Goal: Task Accomplishment & Management: Complete application form

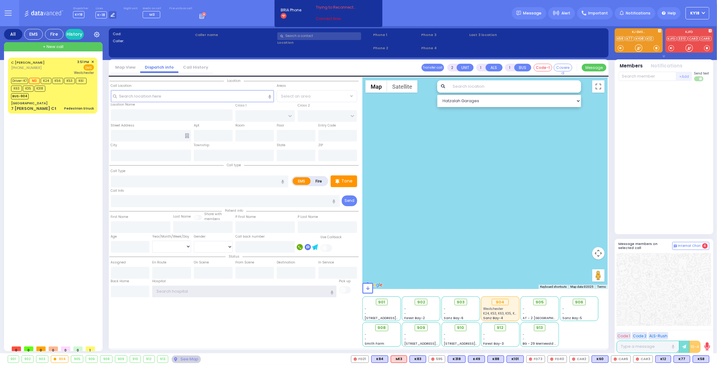
type input "ky18"
click at [326, 21] on link "Connect Now" at bounding box center [340, 19] width 49 height 6
click at [61, 47] on span "+ New call" at bounding box center [53, 47] width 21 height 6
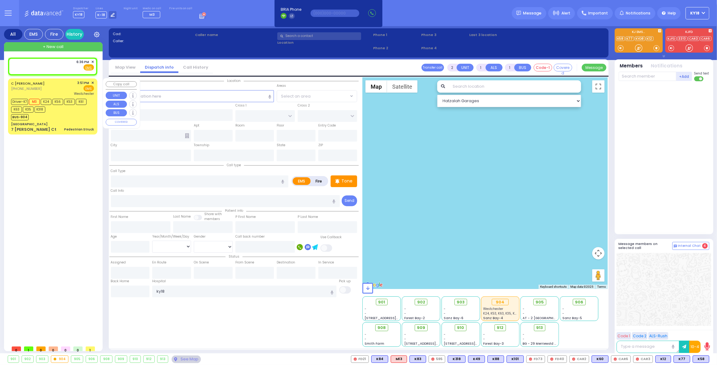
select select
radio input "true"
select select
type input "18:36"
select select "Hatzalah Garages"
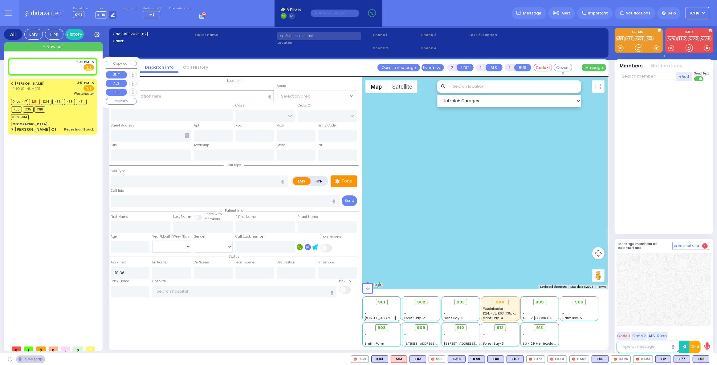
select select
radio input "true"
select select
select select "Hatzalah Garages"
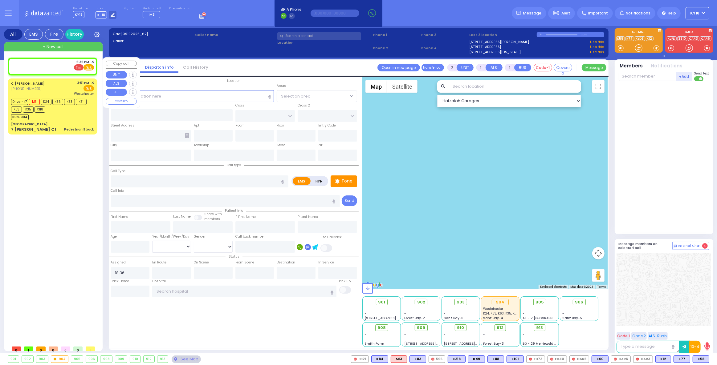
click at [81, 68] on span "Fire" at bounding box center [79, 67] width 10 height 6
select select
radio input "false"
radio input "true"
select select
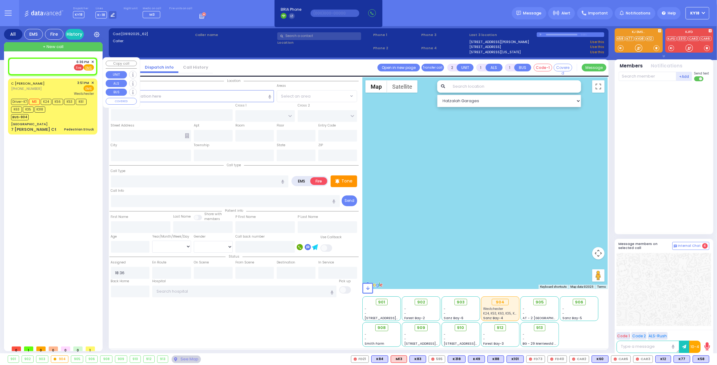
select select "Hatzalah Garages"
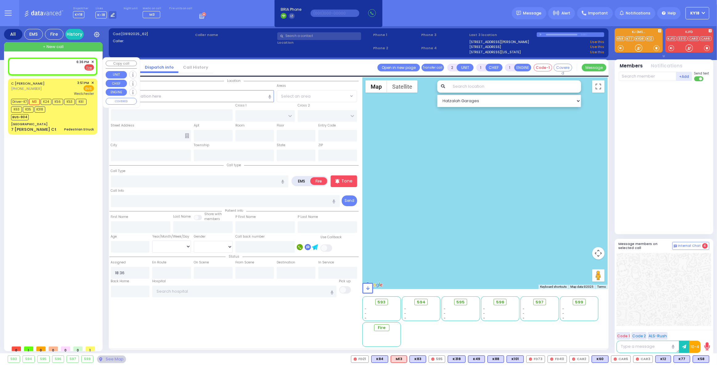
click at [93, 61] on span "✕" at bounding box center [92, 61] width 3 height 5
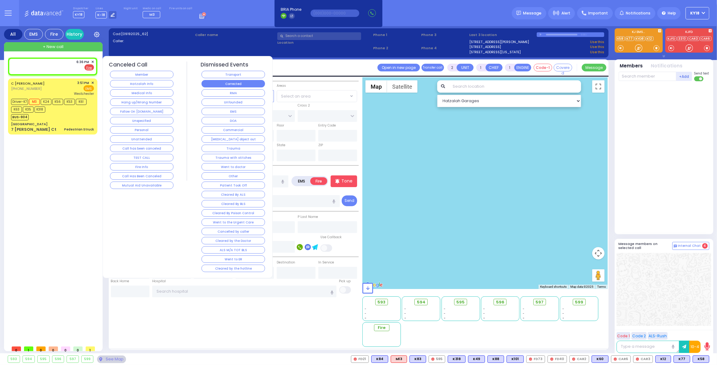
click at [218, 83] on button "Corrected" at bounding box center [233, 83] width 63 height 7
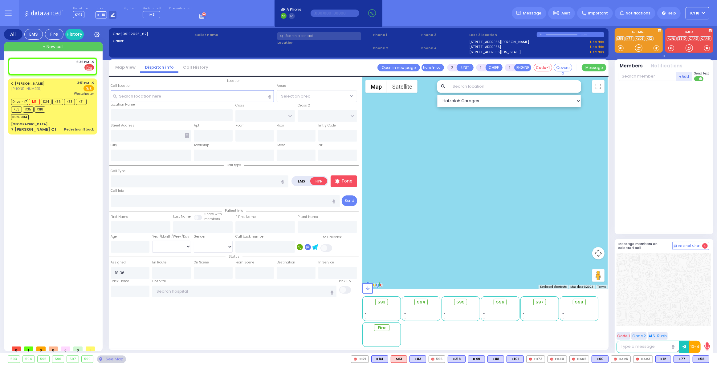
select select
radio input "true"
select select
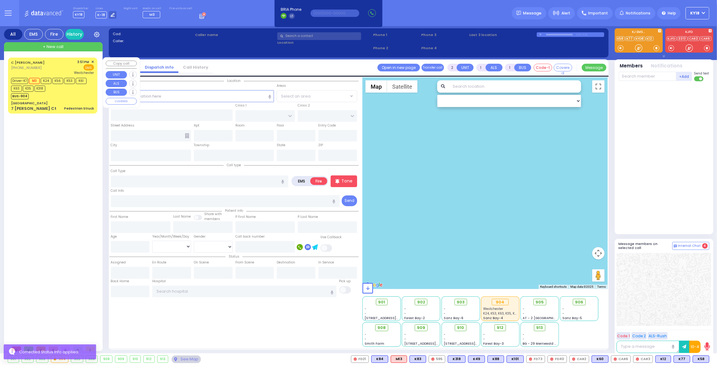
click at [85, 104] on div "[GEOGRAPHIC_DATA]" at bounding box center [52, 103] width 83 height 5
type input "6"
select select
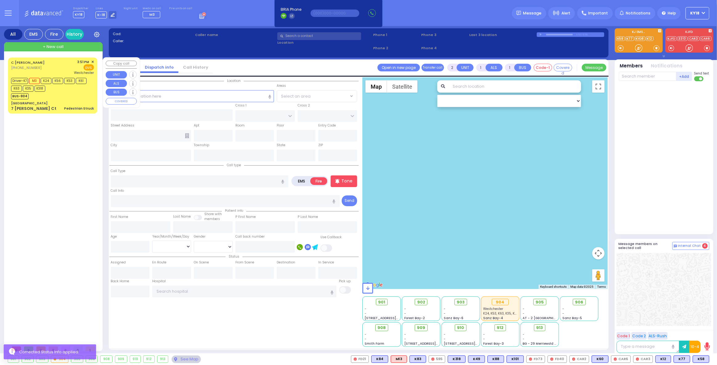
type input "Pedestrian Struck"
radio input "true"
type input "Moshe"
type input "[PERSON_NAME]"
type input "9"
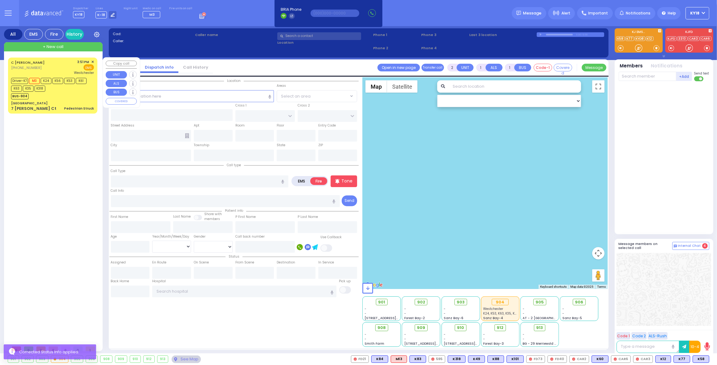
select select "Year"
select select "[DEMOGRAPHIC_DATA]"
type input "15:51"
type input "15:52"
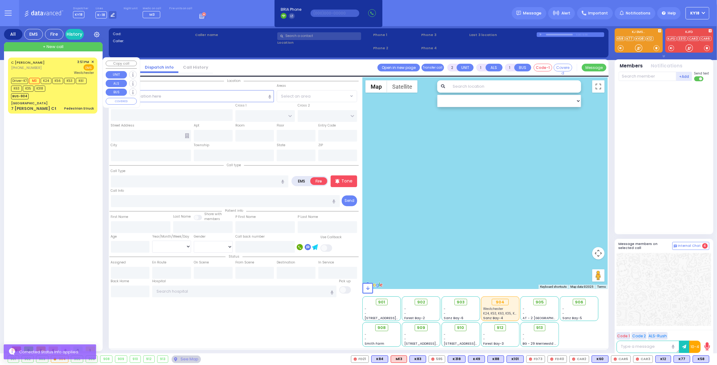
type input "16:21"
type input "17:01"
type input "17:29"
type input "[GEOGRAPHIC_DATA]-[PERSON_NAME][GEOGRAPHIC_DATA]"
select select "Hatzalah Garages"
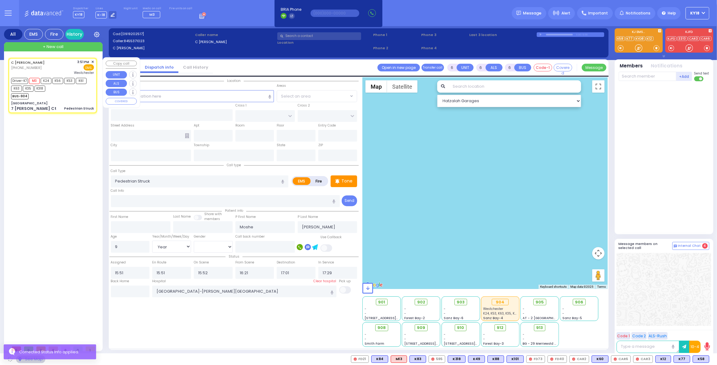
type input "[GEOGRAPHIC_DATA]"
type input "HAYES COURT"
type input "EAHAL COURT"
type input "7 [PERSON_NAME] Ct"
type input "Monroe"
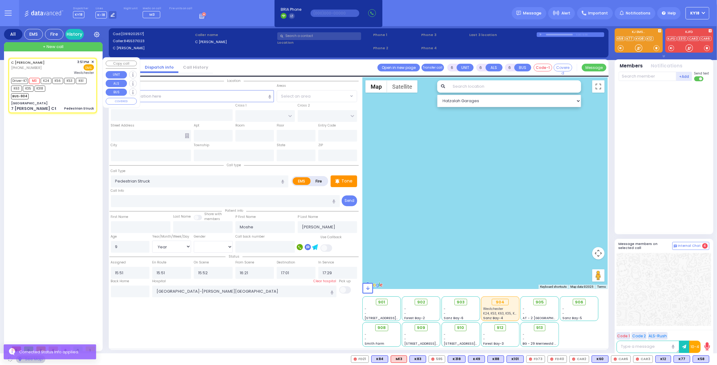
type input "[US_STATE]"
type input "10950"
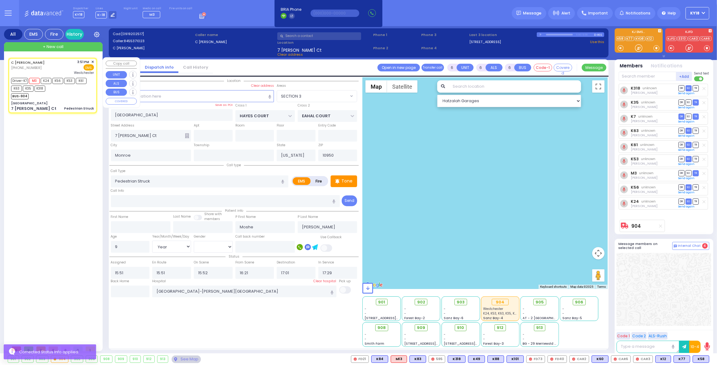
select select "SECTION 3"
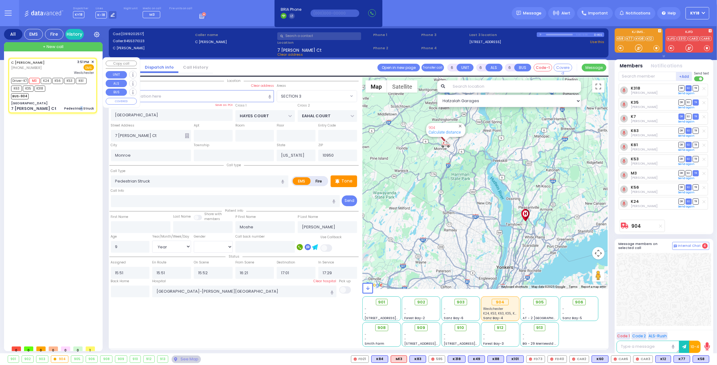
drag, startPoint x: 81, startPoint y: 105, endPoint x: 84, endPoint y: 107, distance: 3.2
click at [84, 107] on div "Pedestrian Struck" at bounding box center [79, 109] width 30 height 6
select select
radio input "true"
select select "Year"
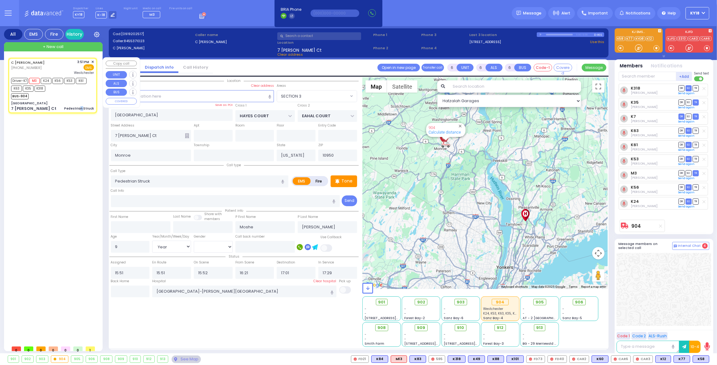
select select "[DEMOGRAPHIC_DATA]"
select select "Hatzalah Garages"
select select "SECTION 3"
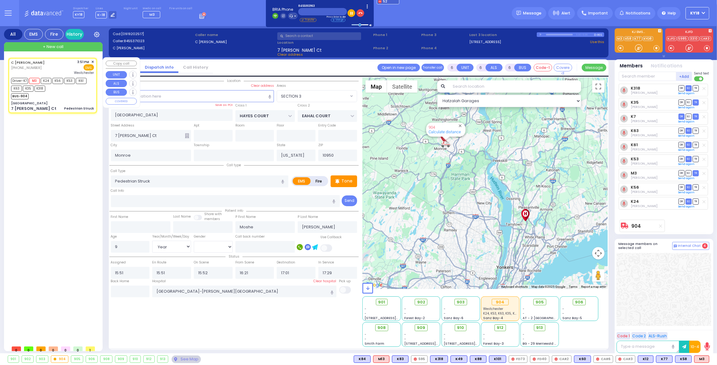
click at [58, 47] on span "+ New call" at bounding box center [53, 47] width 21 height 6
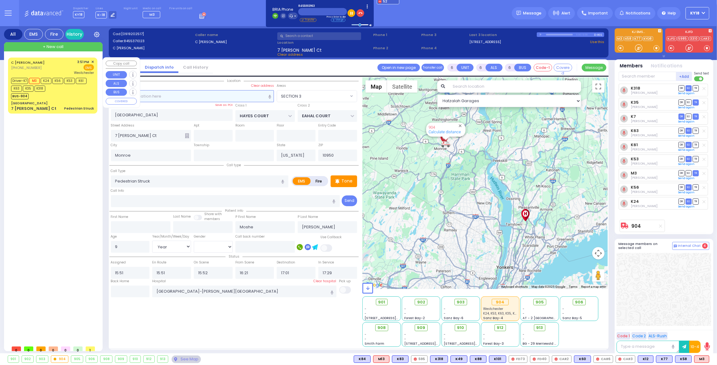
type input "2"
type input "1"
select select
radio input "true"
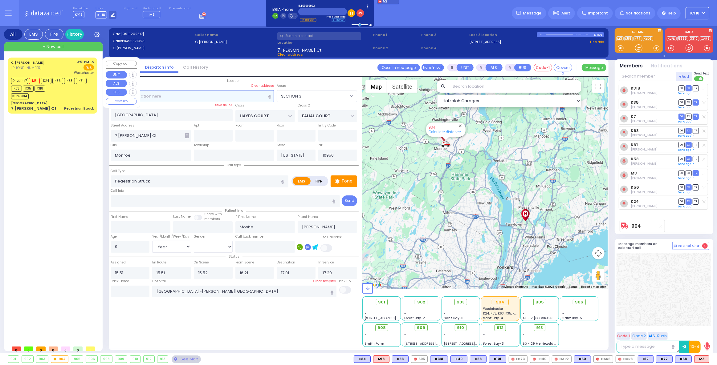
select select
type input "18:37"
select select "Hatzalah Garages"
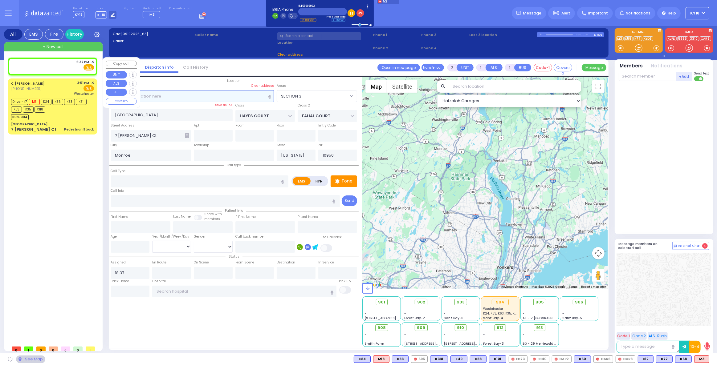
select select
radio input "true"
select select
select select "Hatzalah Garages"
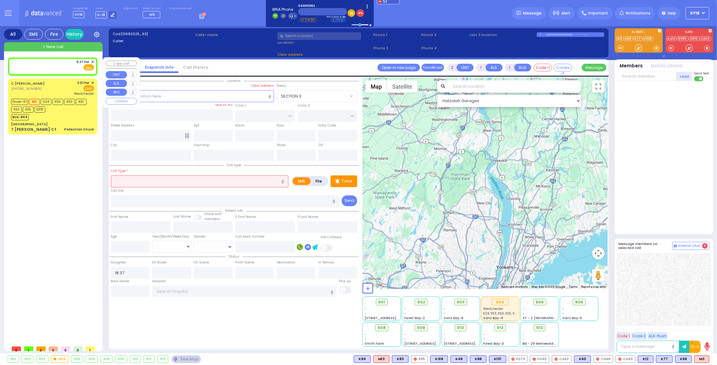
click at [58, 66] on div "6:37 PM ✕ Fire EMS" at bounding box center [52, 64] width 83 height 11
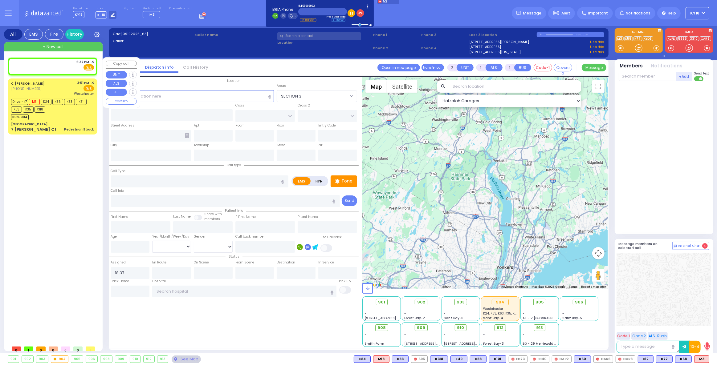
select select
radio input "true"
select select
select select "Hatzalah Garages"
click at [176, 99] on input "text" at bounding box center [192, 96] width 163 height 12
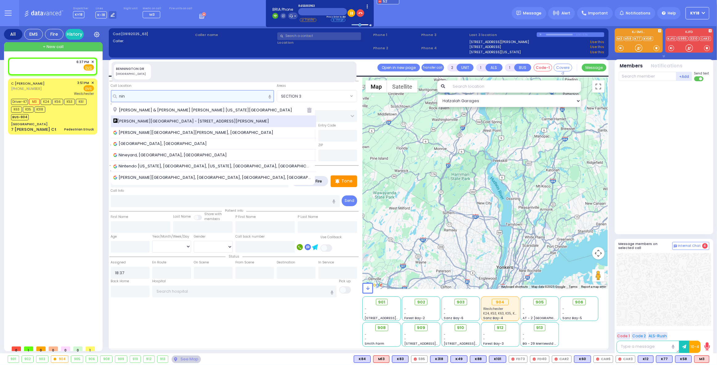
type input "nin"
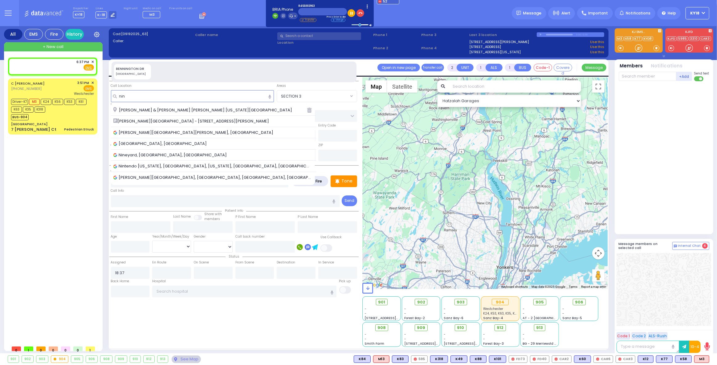
click at [180, 118] on span "[PERSON_NAME][GEOGRAPHIC_DATA] - [STREET_ADDRESS][PERSON_NAME]" at bounding box center [192, 121] width 158 height 6
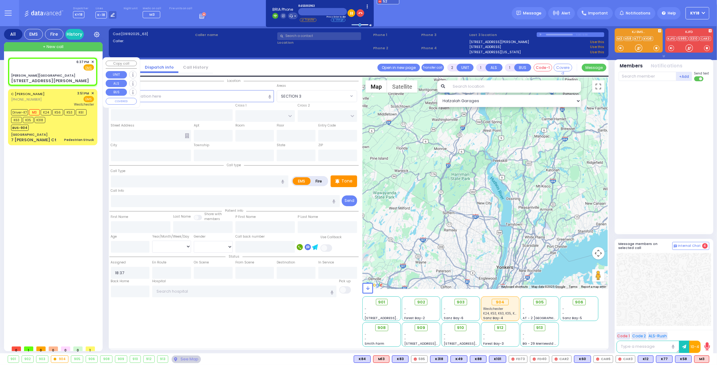
select select
radio input "true"
select select
select select "Hatzalah Garages"
type input "[PERSON_NAME][GEOGRAPHIC_DATA]"
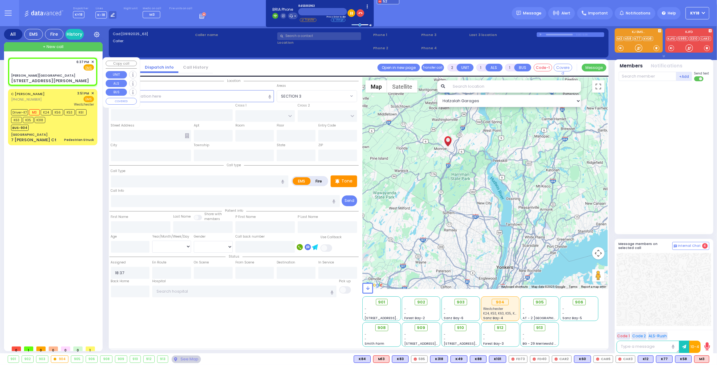
type input "CENTRAL VALLEY LINE"
type input "[PERSON_NAME][GEOGRAPHIC_DATA]"
type input "[STREET_ADDRESS][PERSON_NAME]"
type input "Monroe"
type input "[US_STATE]"
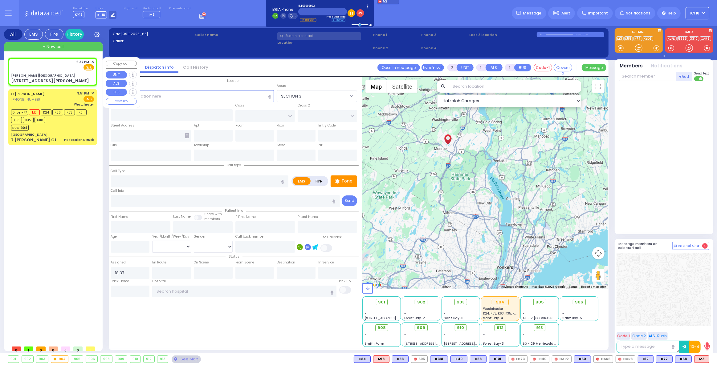
type input "10950"
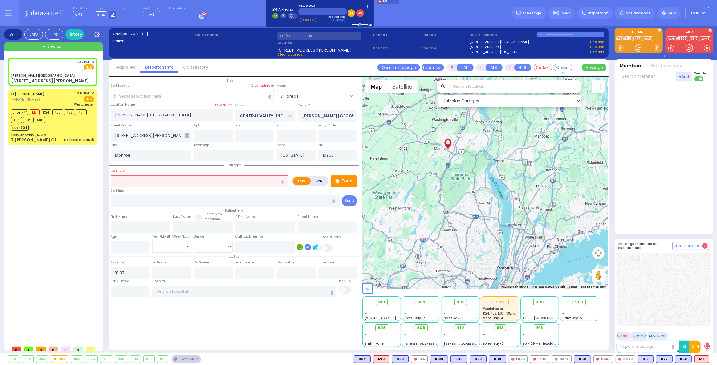
click at [155, 177] on input "text" at bounding box center [200, 182] width 178 height 12
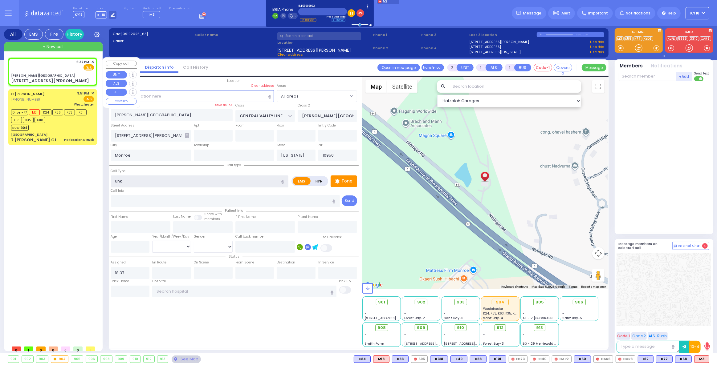
type input "unk"
click at [67, 77] on div "[PERSON_NAME][GEOGRAPHIC_DATA]" at bounding box center [52, 75] width 83 height 5
select select
radio input "true"
select select
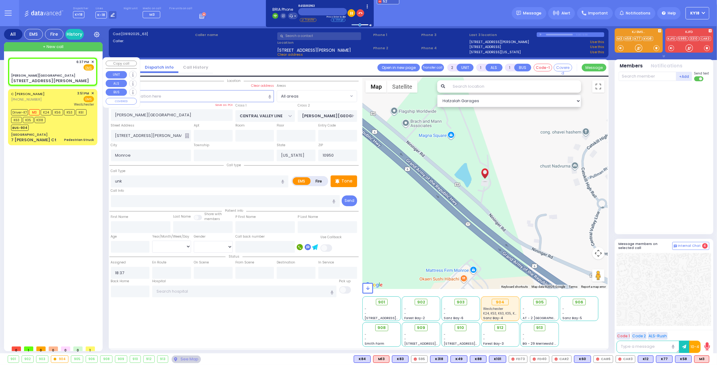
select select "Hatzalah Garages"
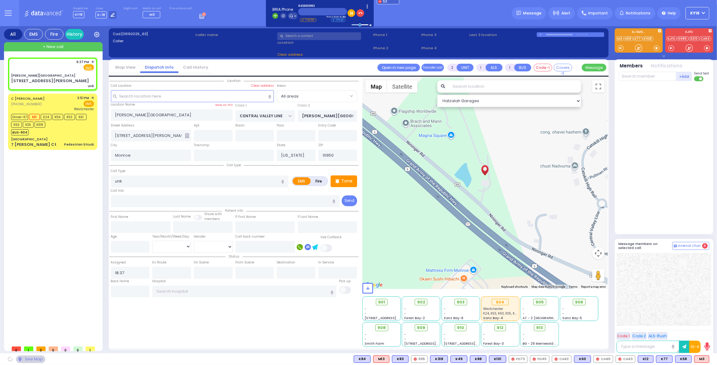
select select
radio input "true"
select select
select select "Hatzalah Garages"
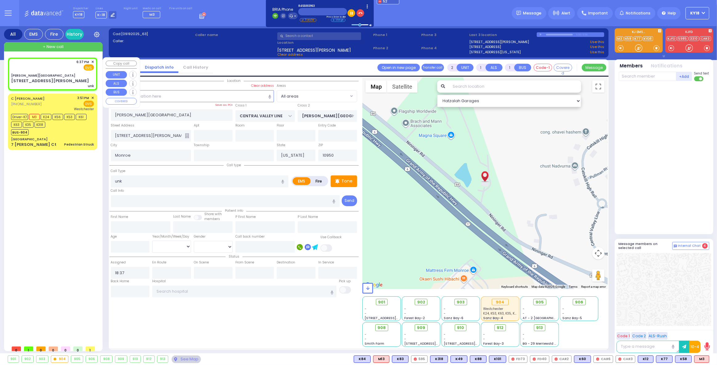
click at [61, 78] on div "[STREET_ADDRESS][PERSON_NAME] unk" at bounding box center [52, 83] width 83 height 11
select select
radio input "true"
select select
select select "Hatzalah Garages"
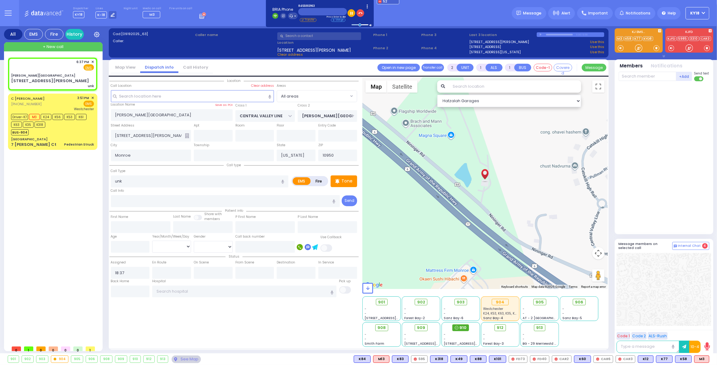
click at [463, 328] on span "910" at bounding box center [462, 328] width 7 height 6
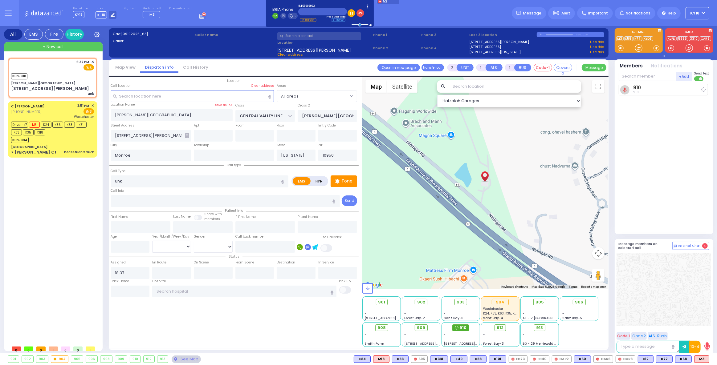
select select
radio input "true"
select select
type input "18:37"
select select "Hatzalah Garages"
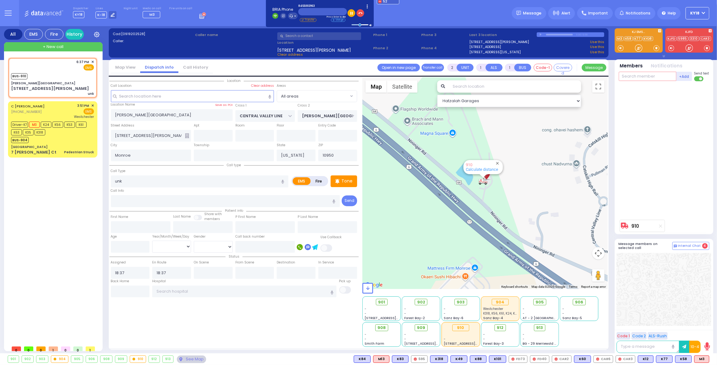
click at [657, 74] on input "text" at bounding box center [648, 76] width 58 height 9
click at [646, 78] on input "text" at bounding box center [648, 76] width 58 height 9
type input "52"
click at [653, 87] on div "KY52" at bounding box center [639, 89] width 31 height 6
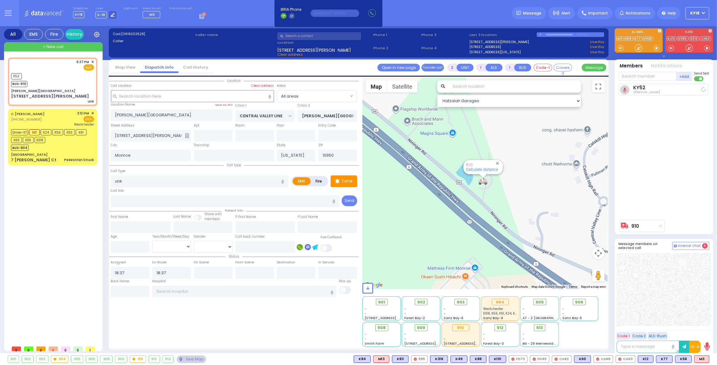
select select
radio input "true"
select select
select select "Hatzalah Garages"
click at [653, 74] on input "text" at bounding box center [648, 76] width 58 height 9
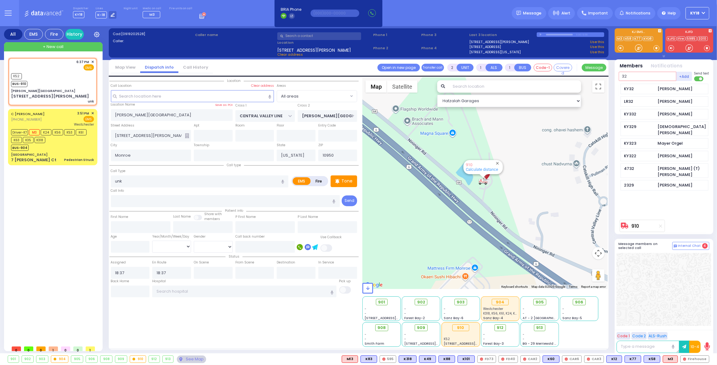
type input "32"
click at [697, 77] on span at bounding box center [699, 78] width 10 height 5
click at [386, 76] on input "checkbox" at bounding box center [386, 76] width 0 height 0
click at [675, 86] on div "[PERSON_NAME]" at bounding box center [675, 89] width 35 height 6
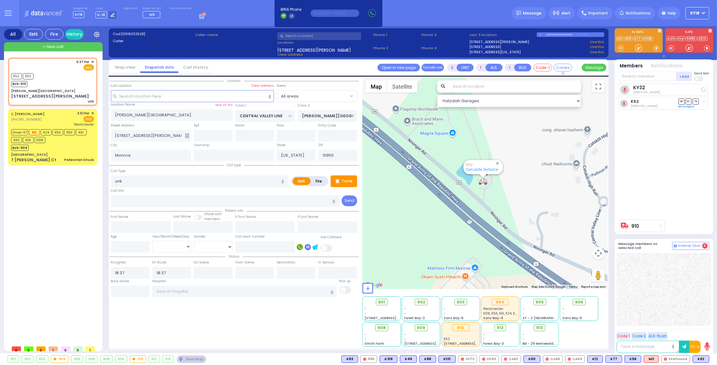
select select
radio input "true"
select select
select select "Hatzalah Garages"
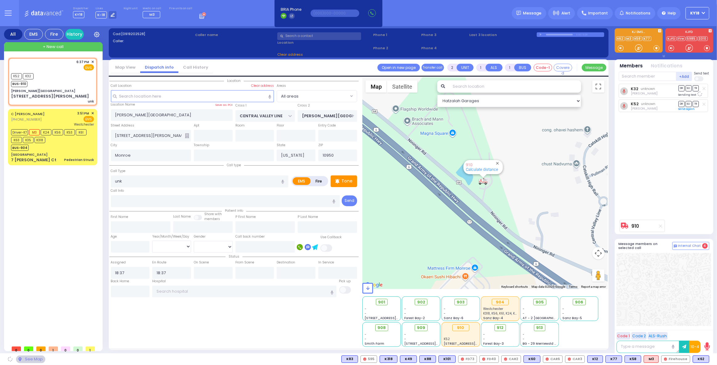
click at [701, 78] on span at bounding box center [699, 78] width 10 height 5
click at [386, 76] on input "checkbox" at bounding box center [386, 76] width 0 height 0
select select
radio input "true"
select select
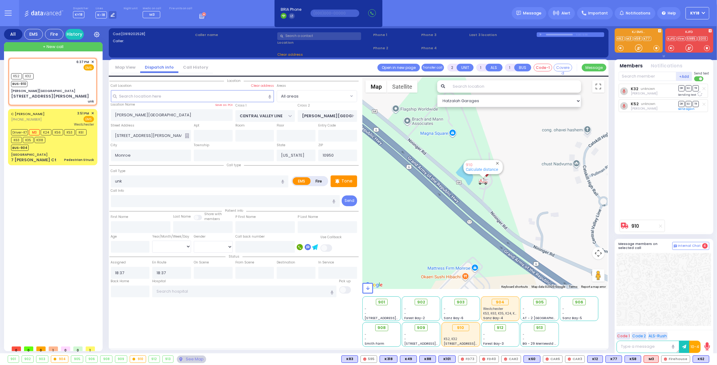
select select "Hatzalah Garages"
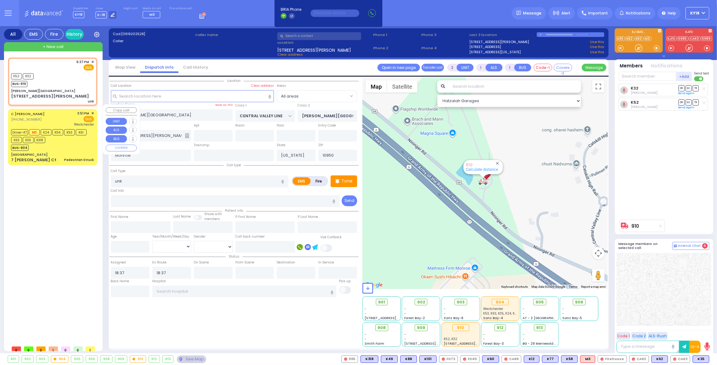
click at [52, 146] on div "C [PERSON_NAME] [PHONE_NUMBER] 3:51 PM ✕ EMS [GEOGRAPHIC_DATA]" at bounding box center [52, 137] width 87 height 54
type input "6"
select select
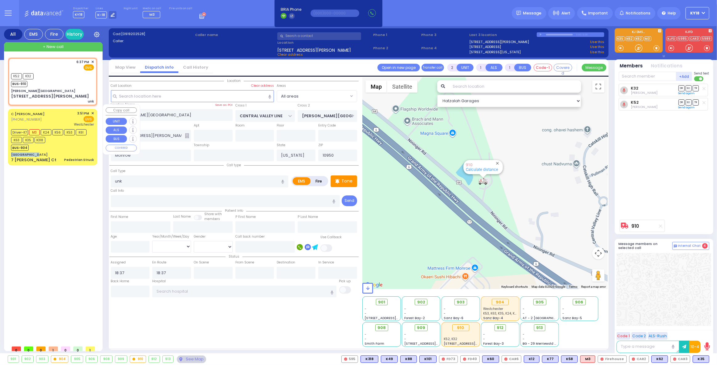
type input "Pedestrian Struck"
radio input "true"
type input "Moshe"
type input "[PERSON_NAME]"
type input "9"
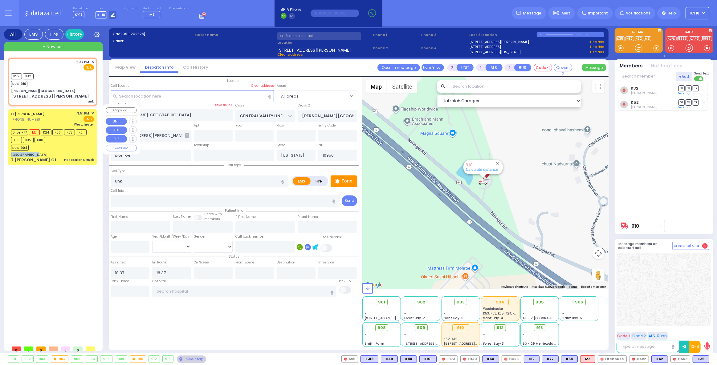
select select "Year"
select select "[DEMOGRAPHIC_DATA]"
type input "15:51"
type input "15:52"
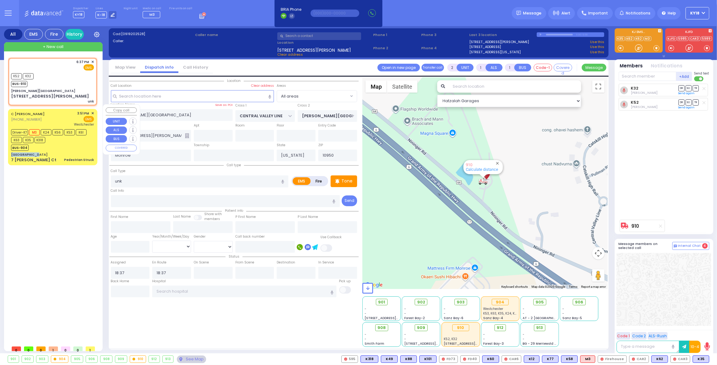
type input "16:21"
type input "17:01"
type input "17:29"
type input "[GEOGRAPHIC_DATA]-[PERSON_NAME][GEOGRAPHIC_DATA]"
select select "Hatzalah Garages"
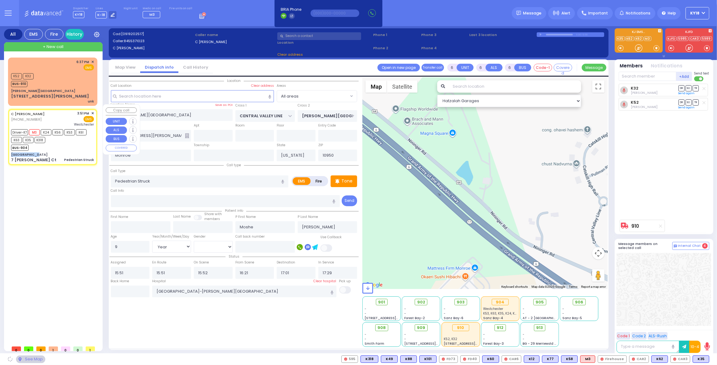
type input "[GEOGRAPHIC_DATA]"
type input "HAYES COURT"
type input "EAHAL COURT"
type input "7 [PERSON_NAME] Ct"
select select "SECTION 3"
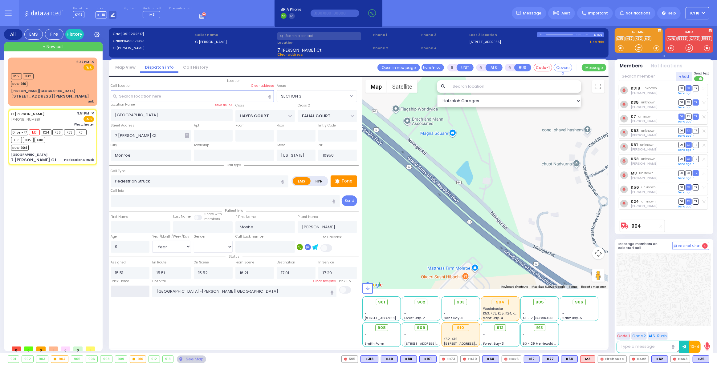
click at [128, 291] on input "text" at bounding box center [130, 292] width 39 height 12
type input "18:41"
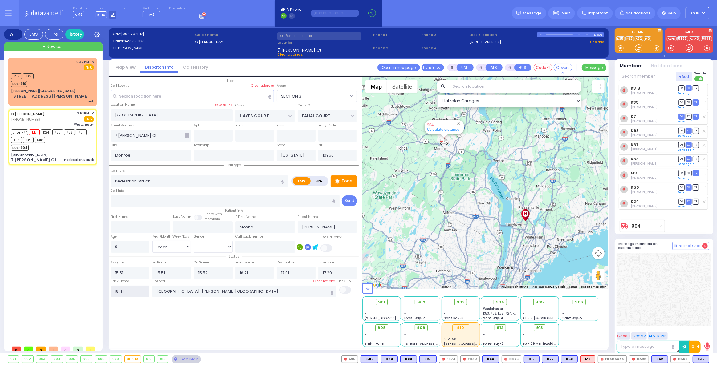
select select
radio input "true"
select select
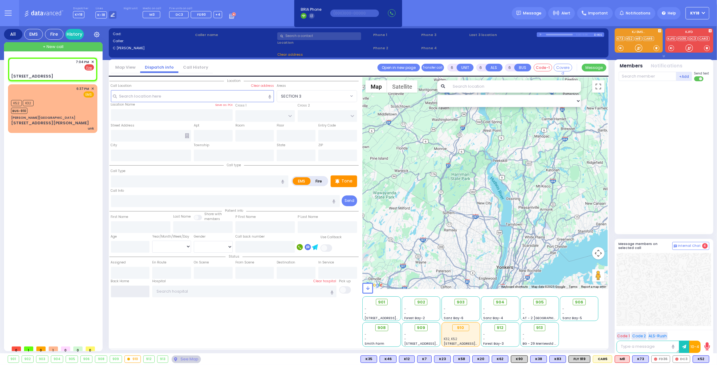
type input "2"
type input "1"
select select
radio input "false"
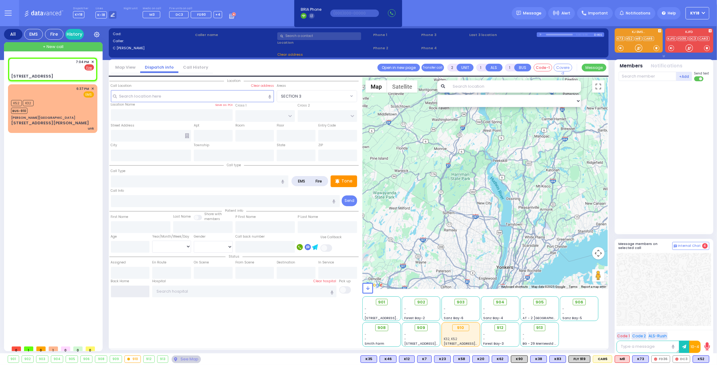
radio input "true"
select select
type input "19:04"
select select "Hatzalah Garages"
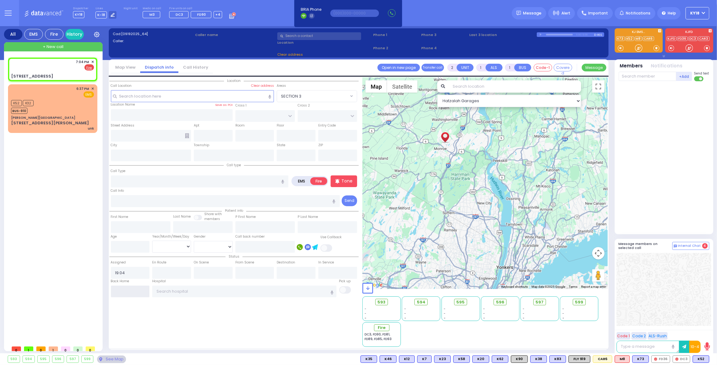
type input "ACRES RD"
type input "[STREET_ADDRESS]"
type input "MONROE"
type input "[US_STATE]"
type input "10950"
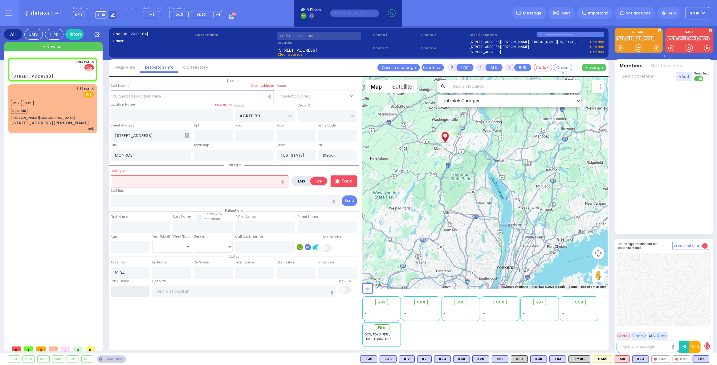
select select "PALM TREE"
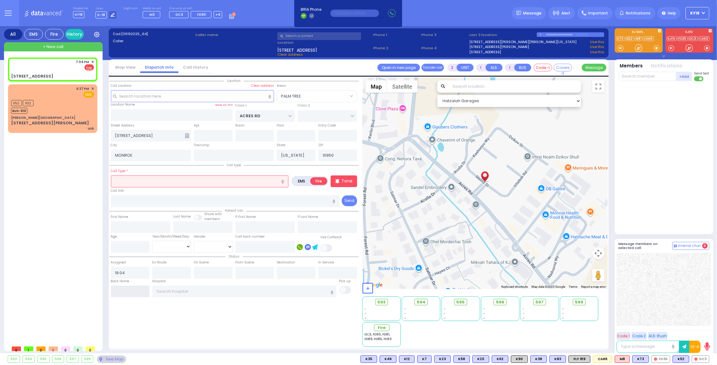
select select
